Goal: Find specific page/section: Find specific page/section

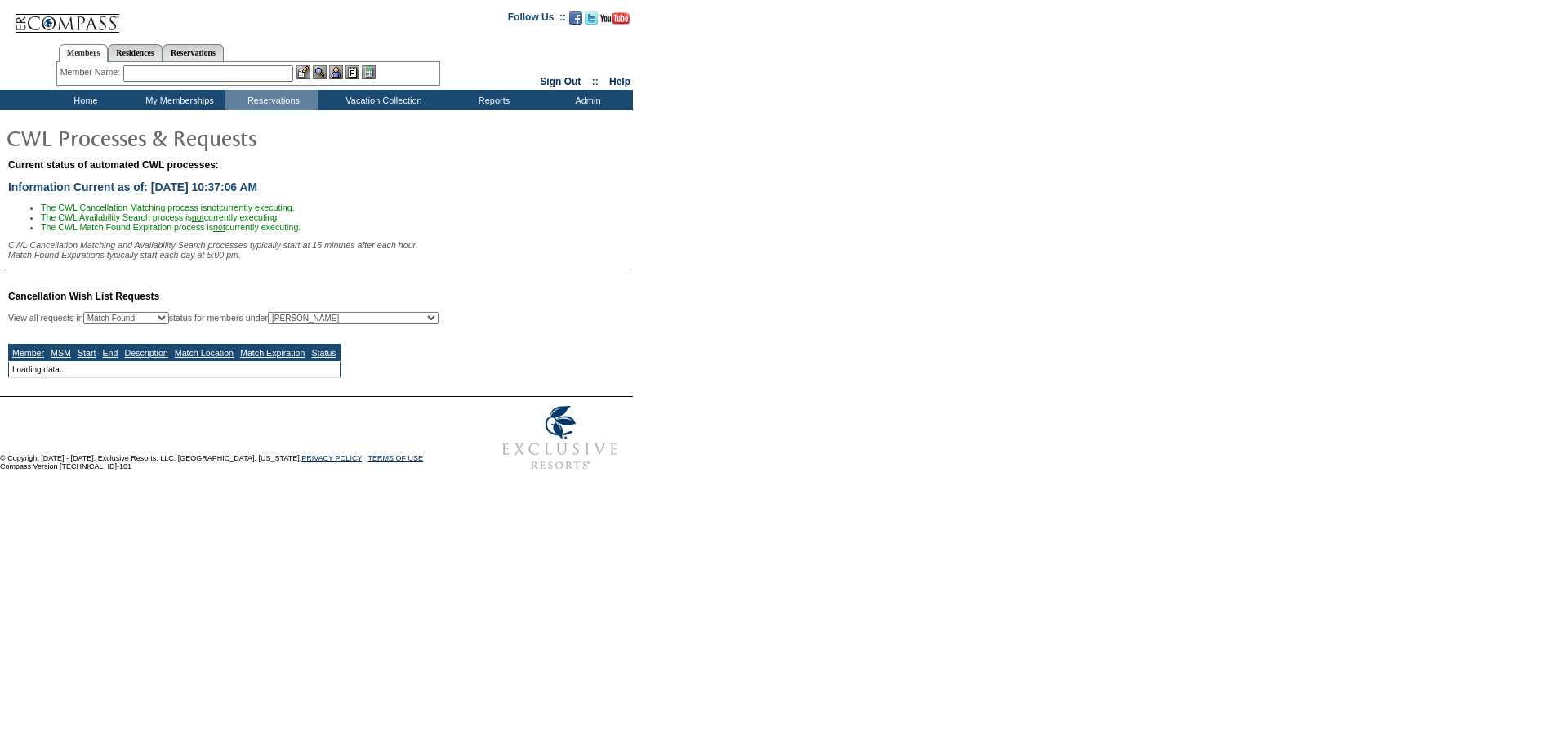
select select "50"
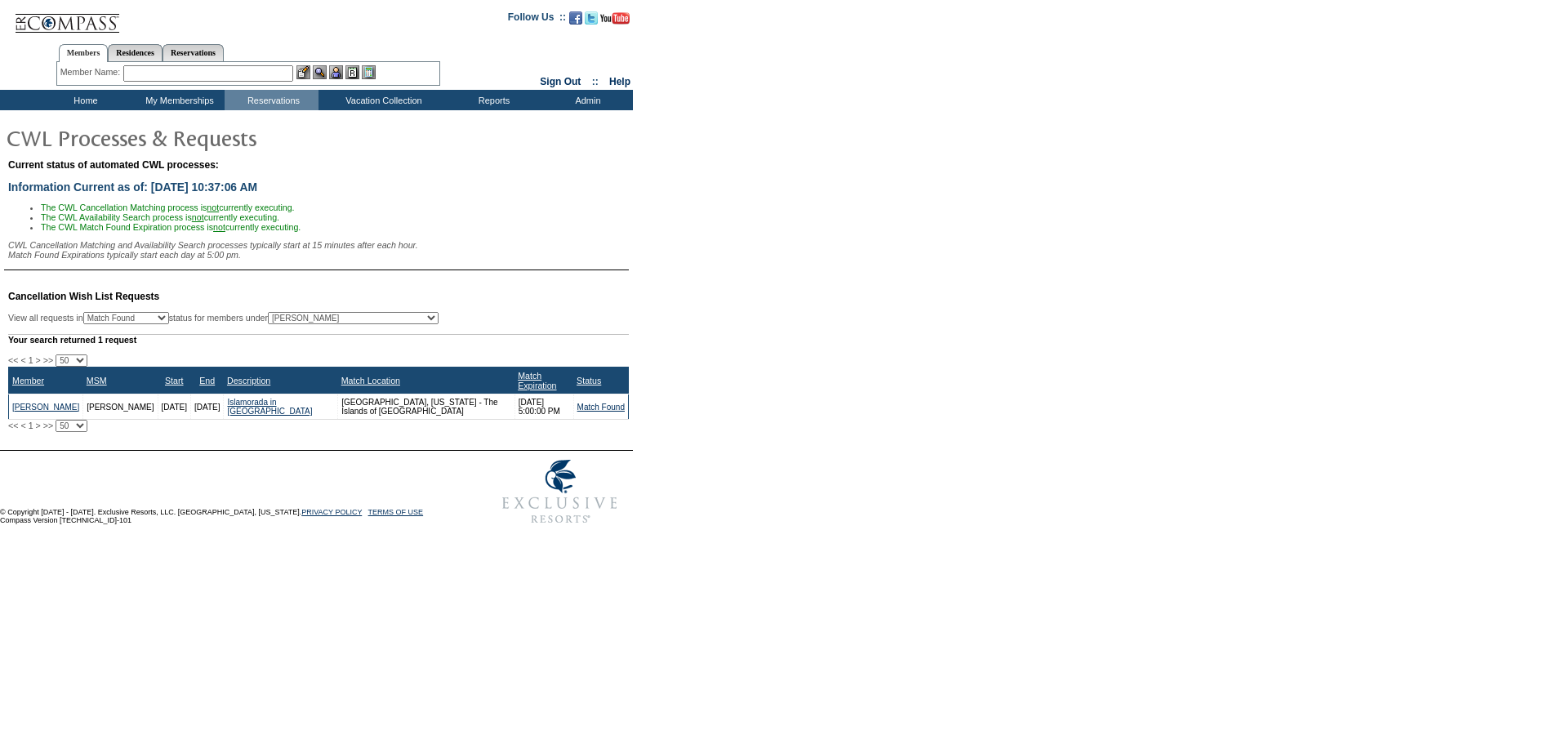
click at [88, 105] on td "Home" at bounding box center [83, 100] width 94 height 20
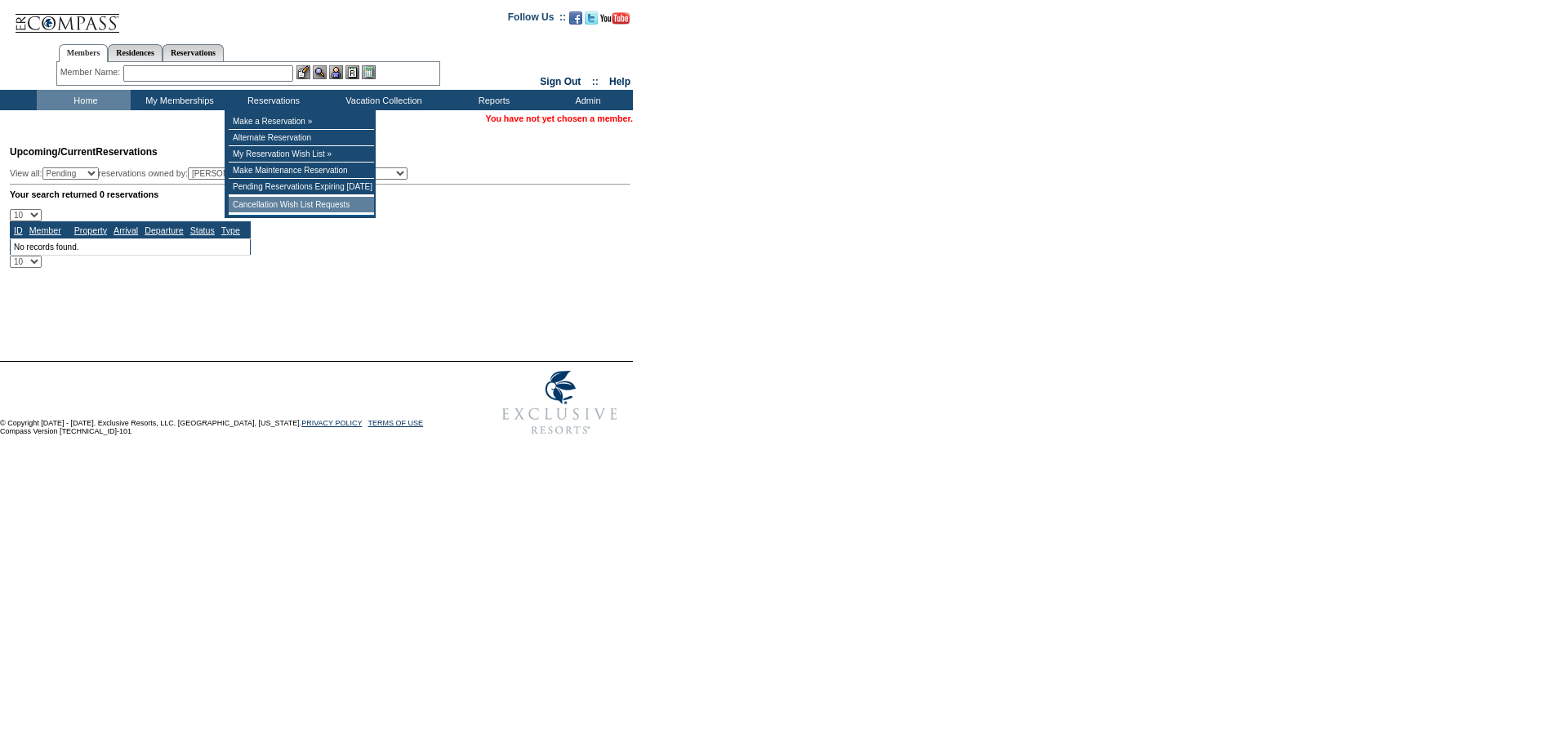
click at [295, 210] on td "Cancellation Wish List Requests" at bounding box center [301, 205] width 146 height 16
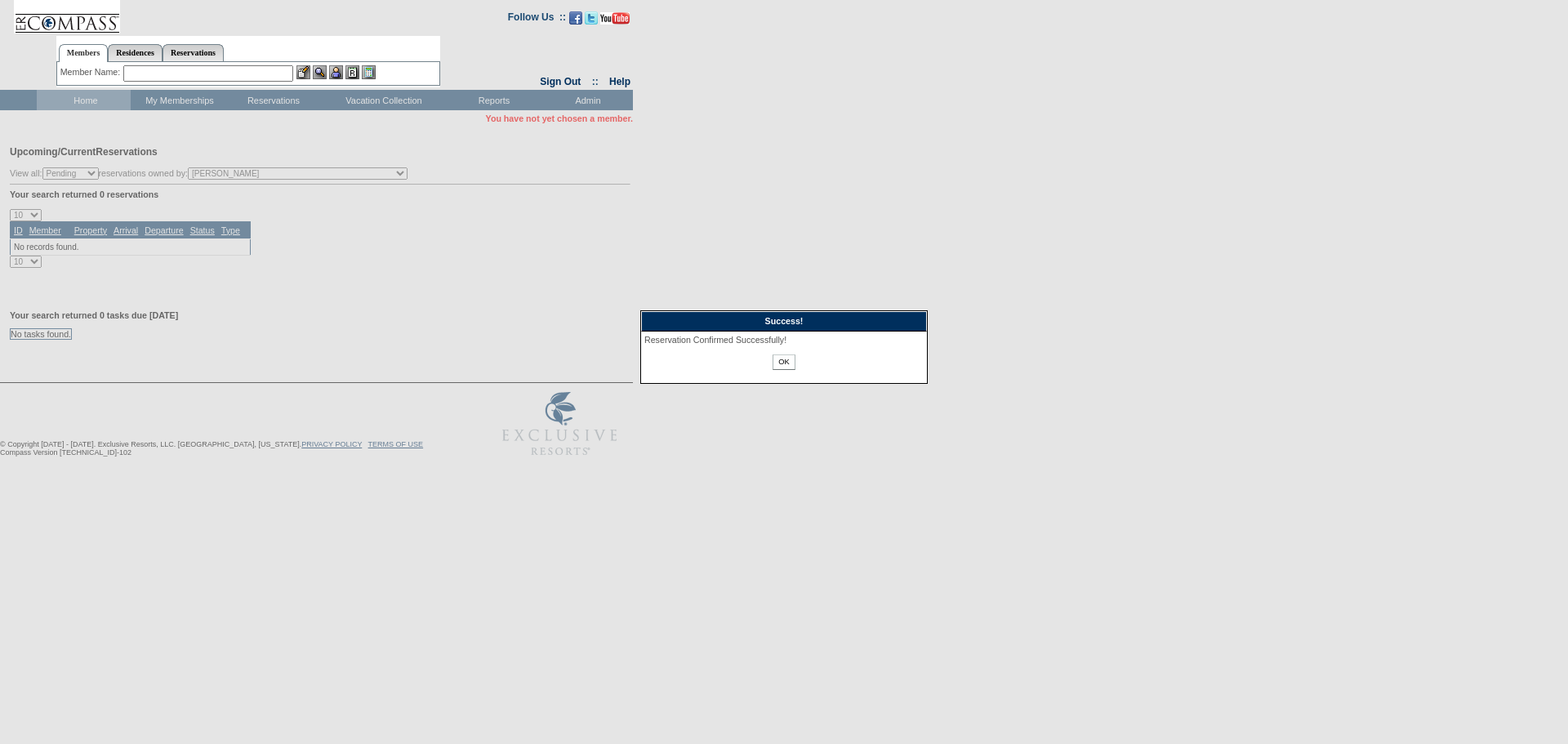
click at [787, 359] on input "OK" at bounding box center [784, 362] width 22 height 15
